Goal: Book appointment/travel/reservation

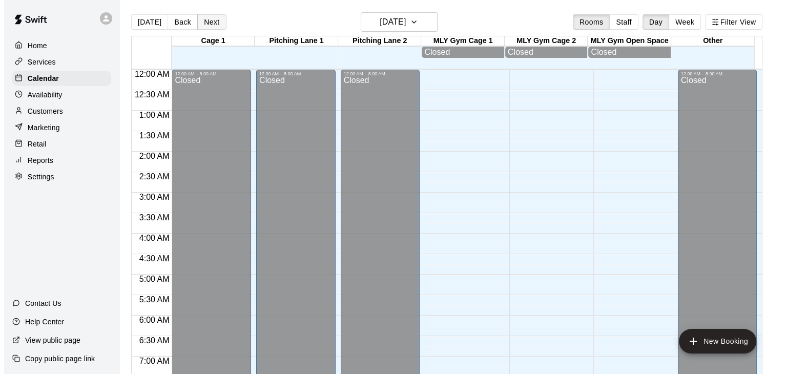
scroll to position [635, 0]
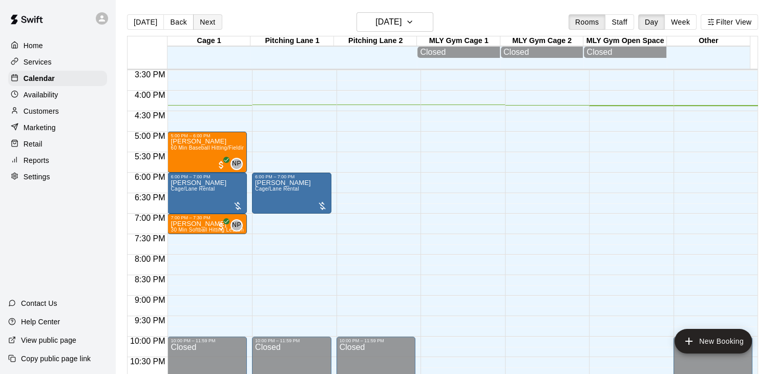
click at [198, 25] on button "Next" at bounding box center [207, 21] width 29 height 15
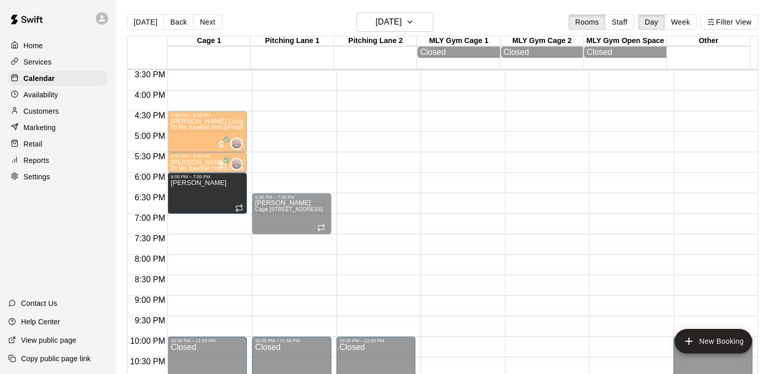
drag, startPoint x: 221, startPoint y: 213, endPoint x: 223, endPoint y: 198, distance: 14.9
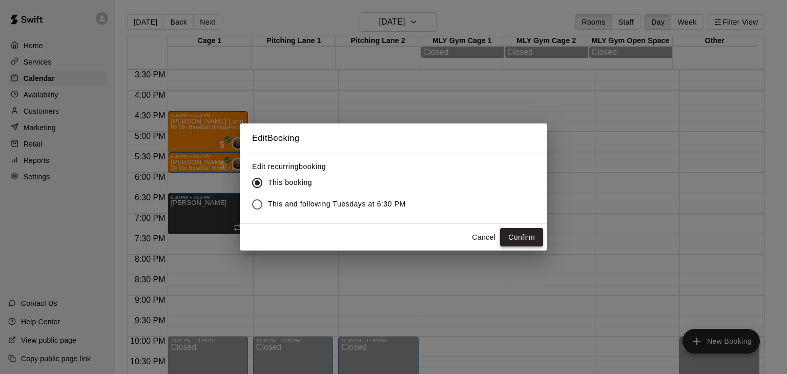
click at [529, 234] on button "Confirm" at bounding box center [521, 237] width 43 height 19
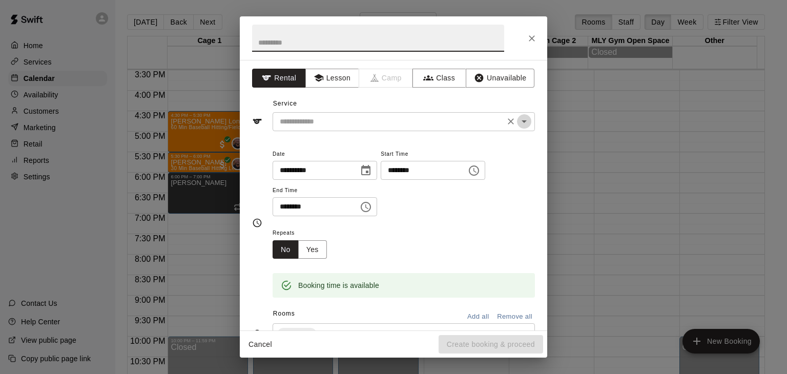
click at [521, 121] on icon "Open" at bounding box center [524, 121] width 12 height 12
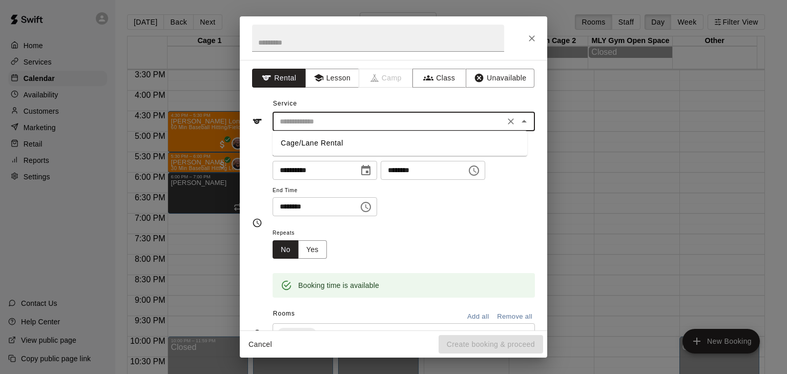
click at [327, 141] on li "Cage/Lane Rental" at bounding box center [400, 143] width 255 height 17
type input "**********"
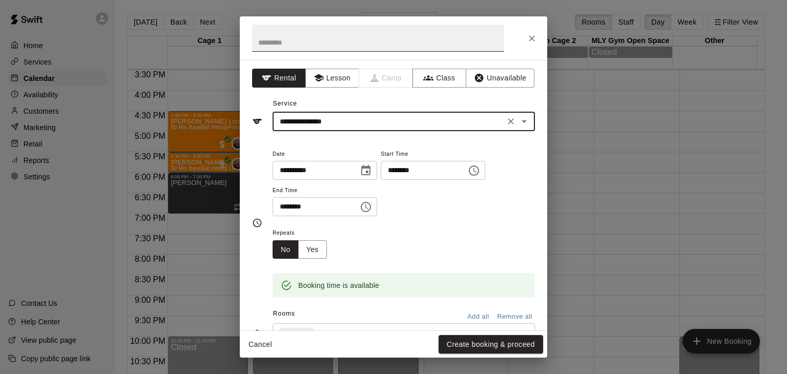
click at [329, 49] on input "text" at bounding box center [378, 38] width 252 height 27
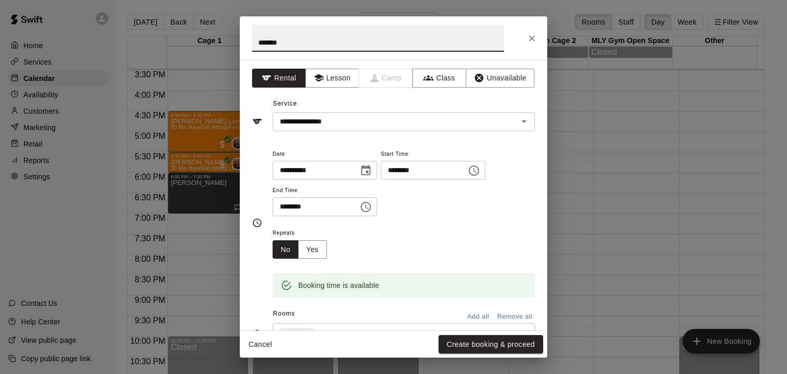
type input "*******"
click at [372, 204] on icon "Choose time, selected time is 7:30 PM" at bounding box center [366, 207] width 12 height 12
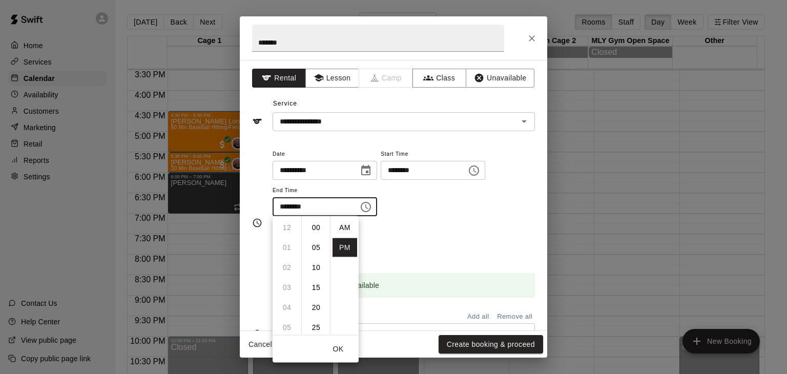
scroll to position [18, 0]
click at [287, 249] on li "08" at bounding box center [287, 248] width 25 height 19
type input "********"
click at [459, 242] on div "Repeats No Yes" at bounding box center [404, 242] width 262 height 32
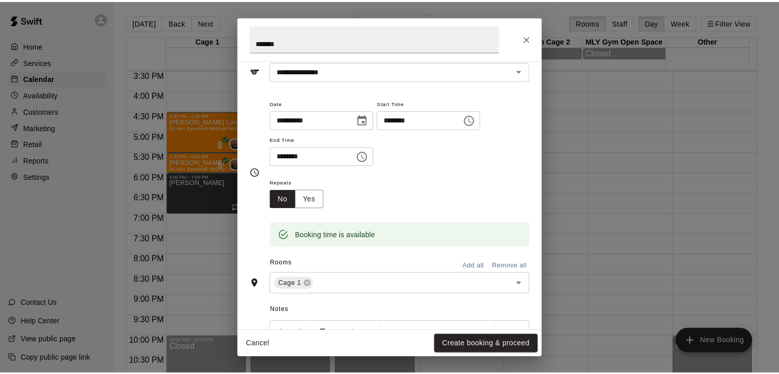
scroll to position [51, 0]
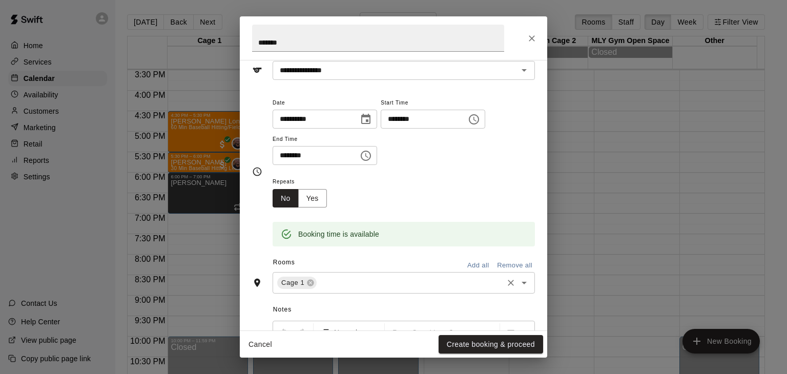
click at [518, 285] on icon "Open" at bounding box center [524, 283] width 12 height 12
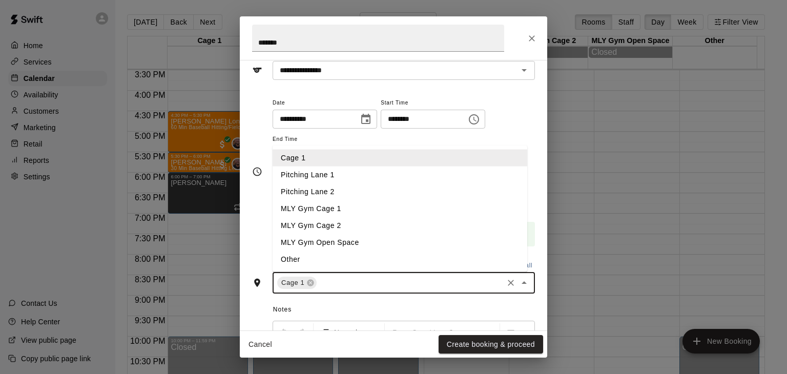
click at [348, 177] on li "Pitching Lane 1" at bounding box center [400, 175] width 255 height 17
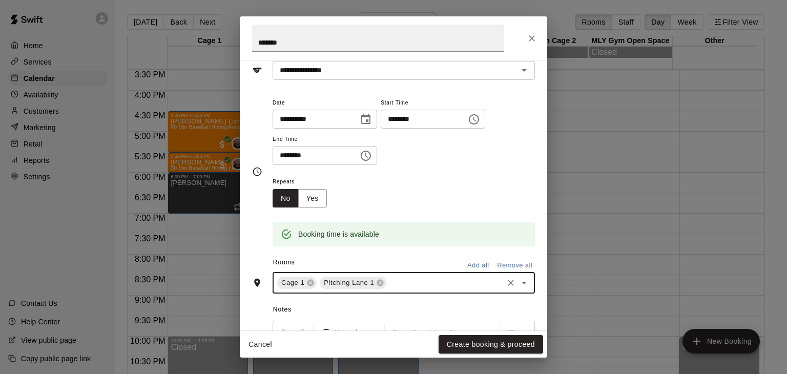
click at [475, 347] on button "Create booking & proceed" at bounding box center [491, 344] width 105 height 19
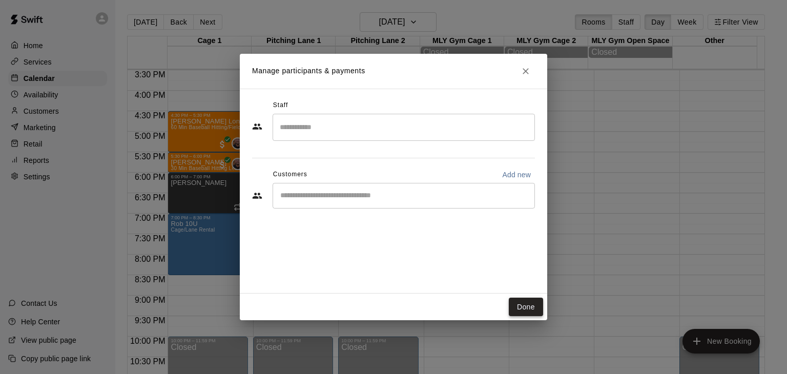
click at [523, 304] on button "Done" at bounding box center [526, 307] width 34 height 19
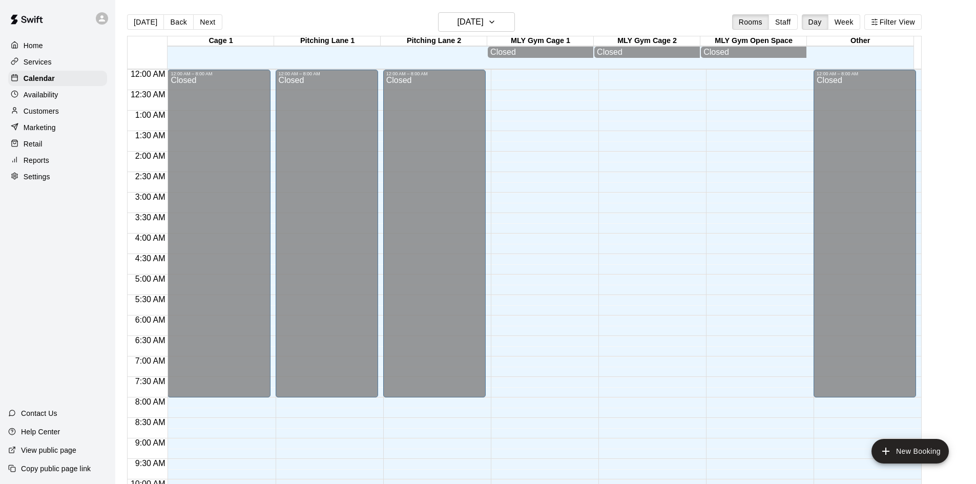
scroll to position [560, 0]
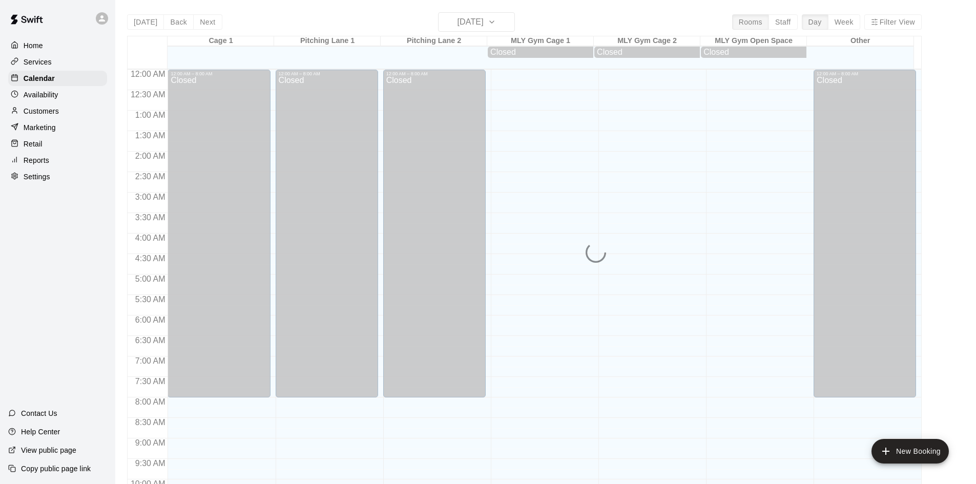
scroll to position [525, 0]
